Goal: Transaction & Acquisition: Purchase product/service

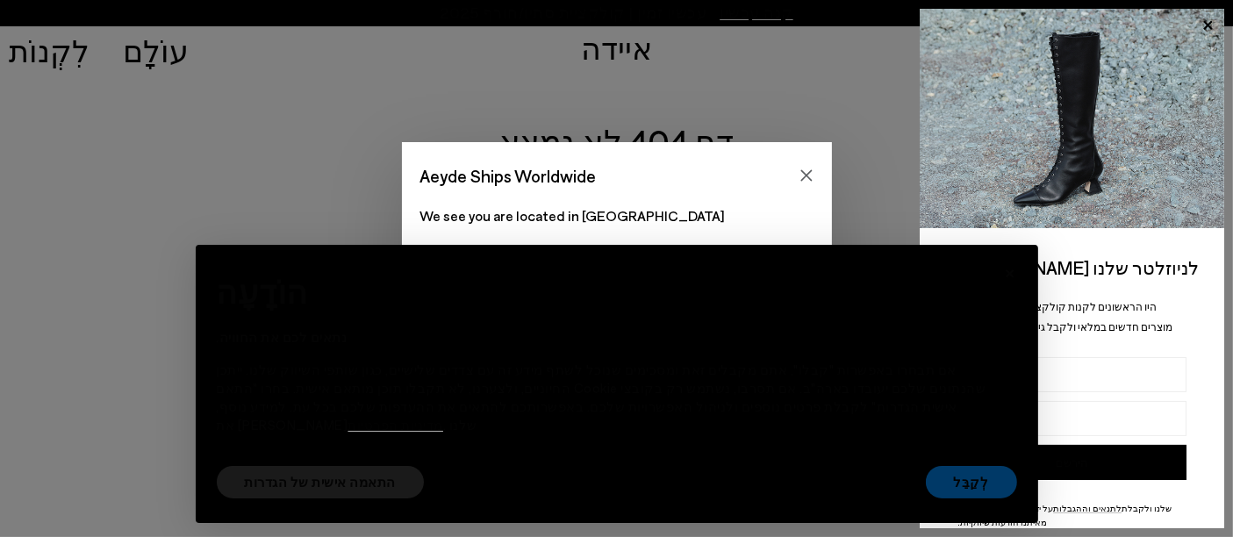
click at [962, 484] on font "לְקַבֵּל" at bounding box center [971, 482] width 35 height 16
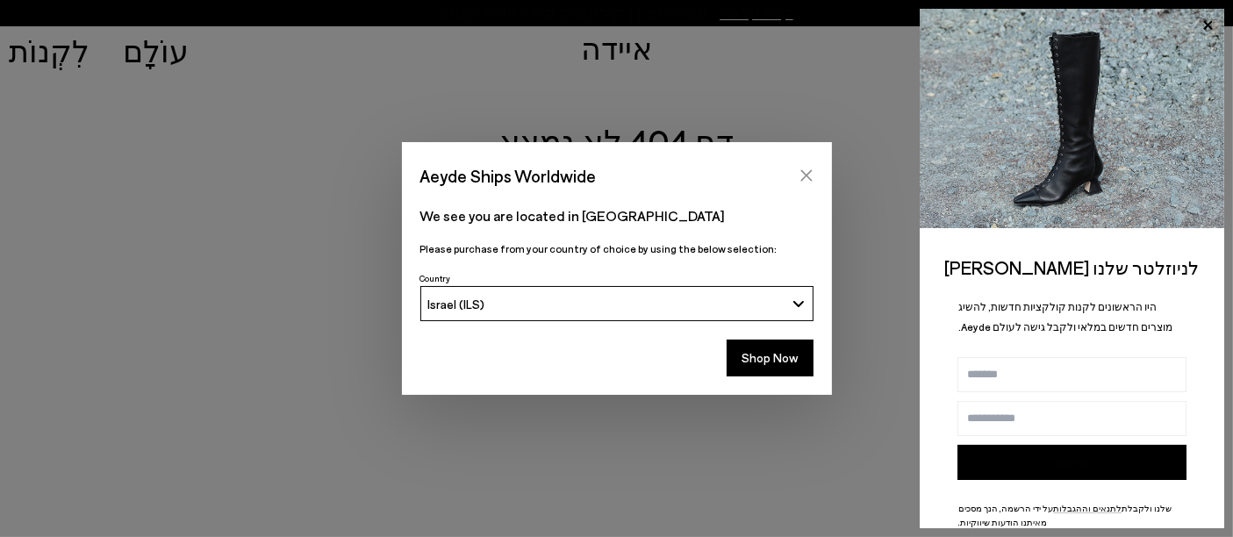
click at [804, 180] on icon "Close" at bounding box center [807, 176] width 14 height 14
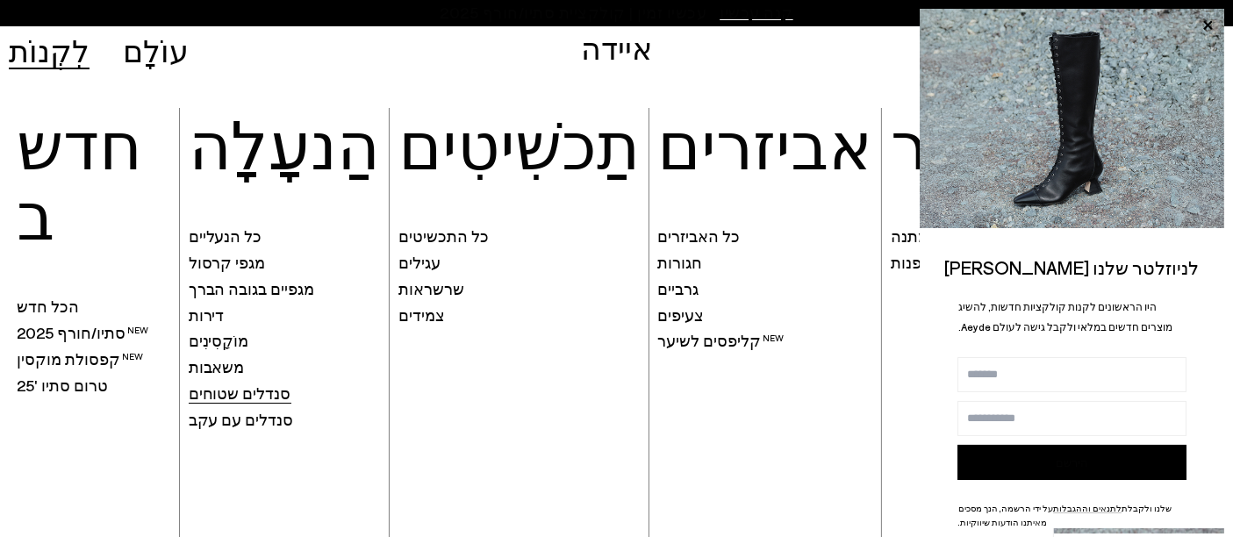
click at [228, 394] on font "סנדלים שטוחים" at bounding box center [240, 393] width 103 height 19
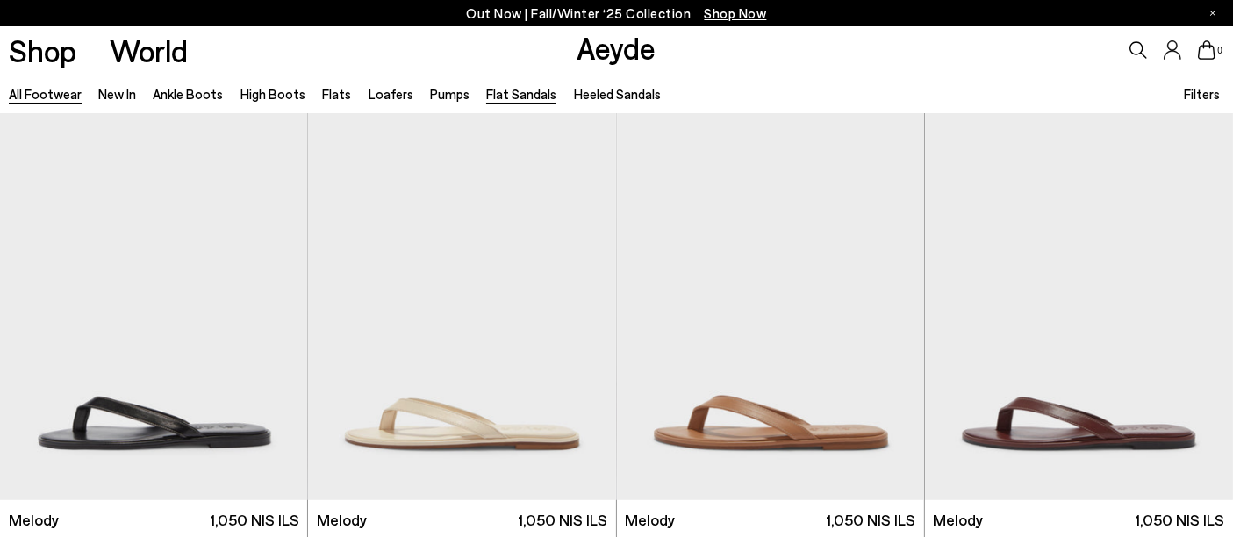
click at [25, 93] on link "All Footwear" at bounding box center [45, 94] width 73 height 16
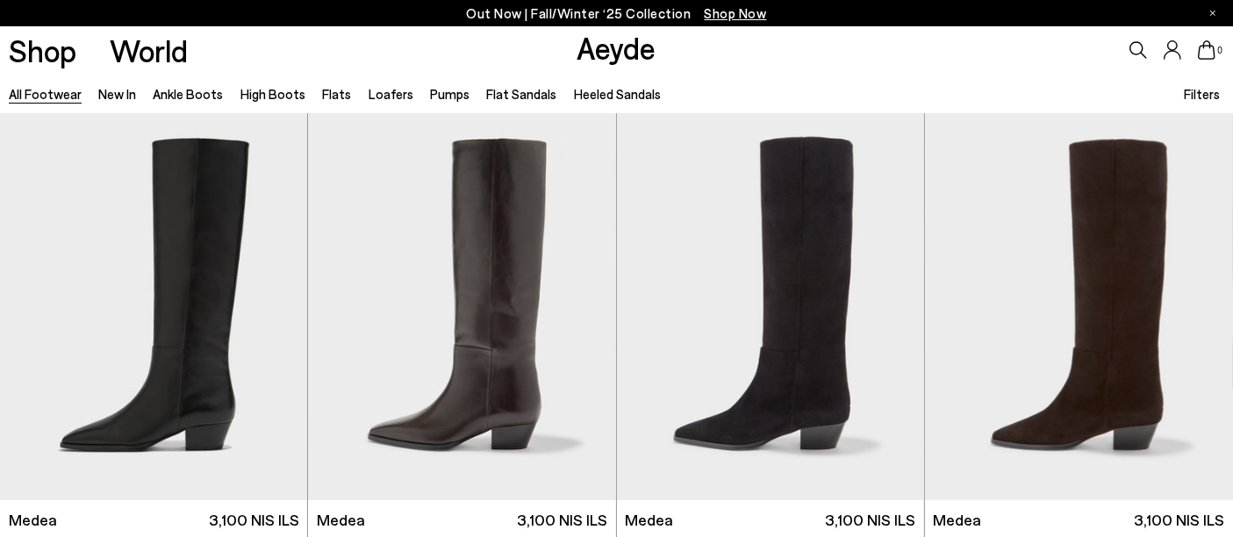
click at [1210, 96] on span "Filters" at bounding box center [1202, 94] width 36 height 16
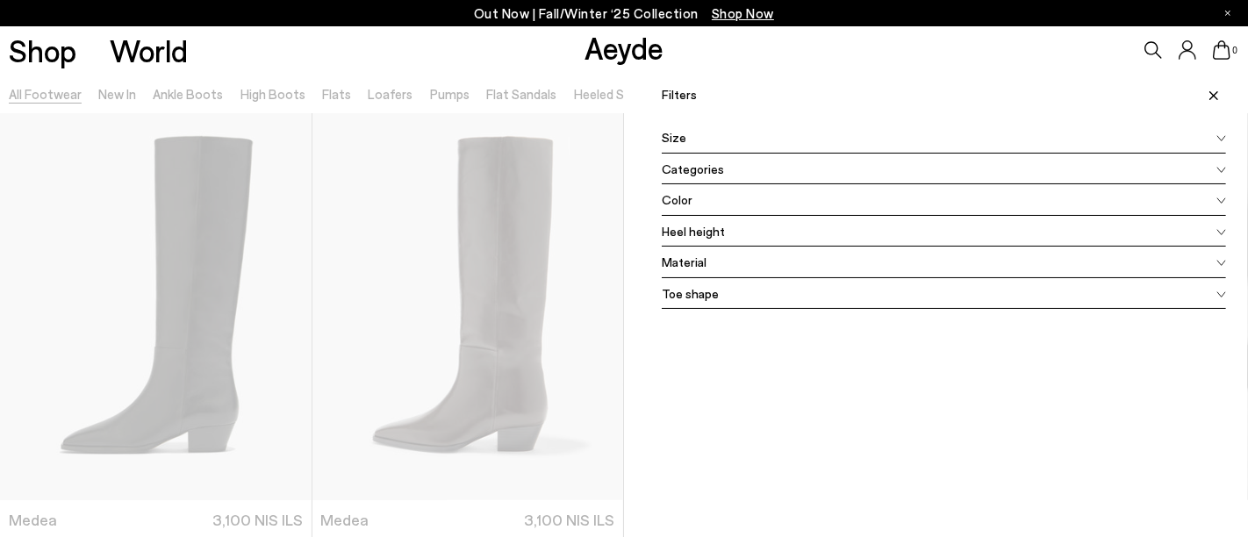
click at [1209, 94] on icon at bounding box center [1213, 95] width 9 height 9
